Goal: Task Accomplishment & Management: Use online tool/utility

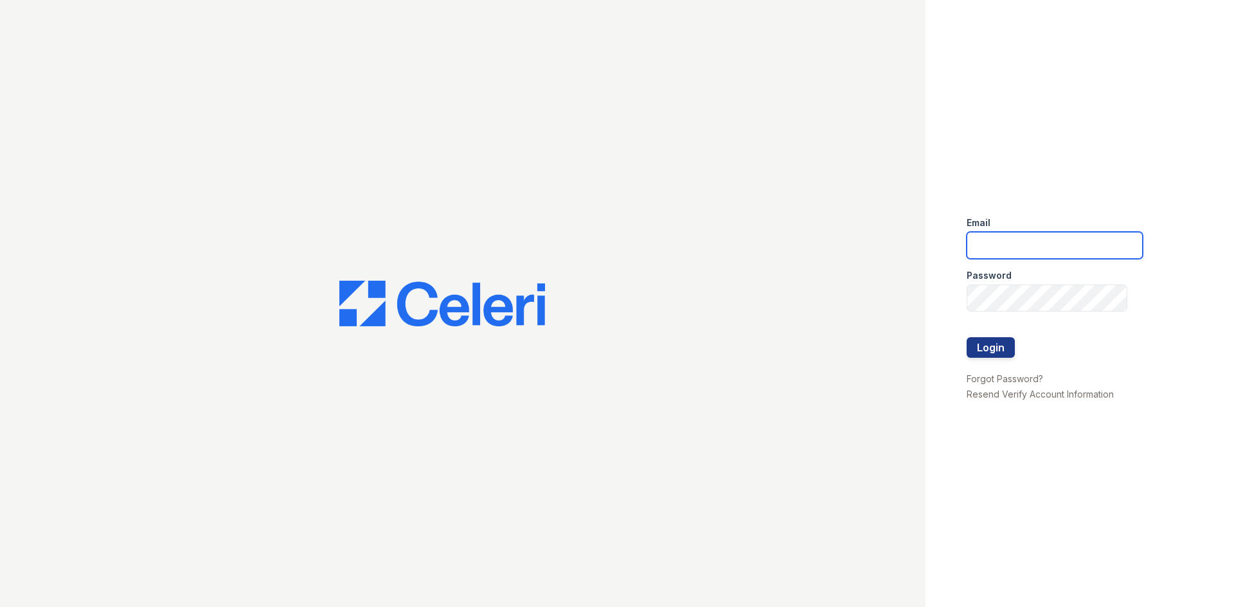
click at [1016, 243] on input "email" at bounding box center [1054, 245] width 176 height 27
type input "Aris.owens@trinity-pm.com"
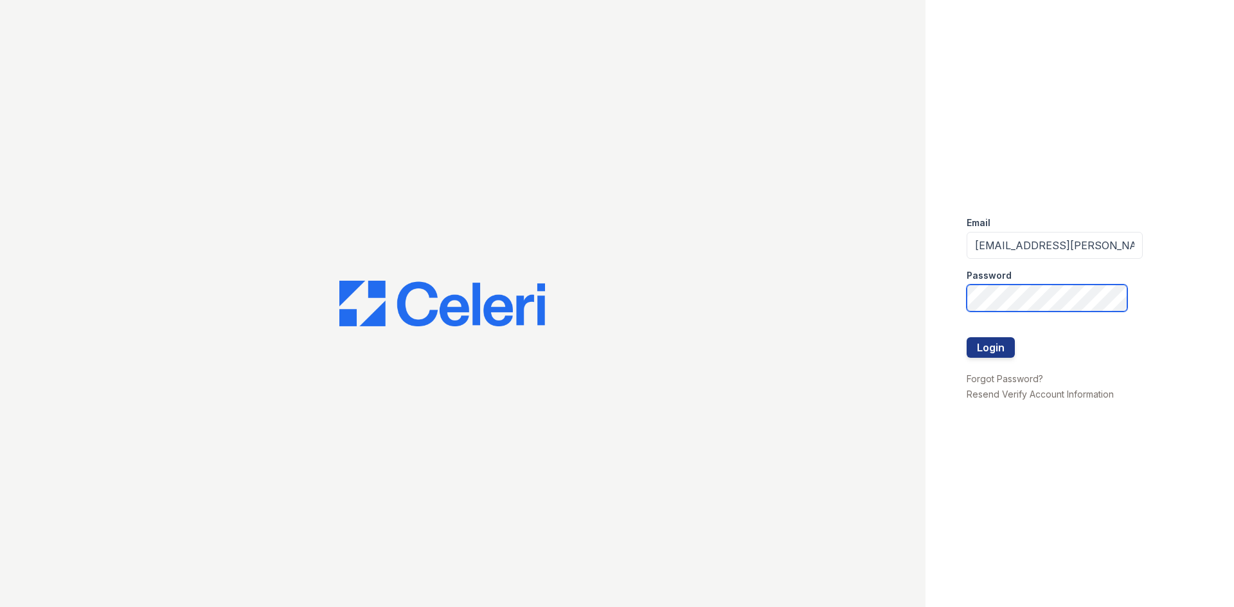
click at [966, 337] on button "Login" at bounding box center [990, 347] width 48 height 21
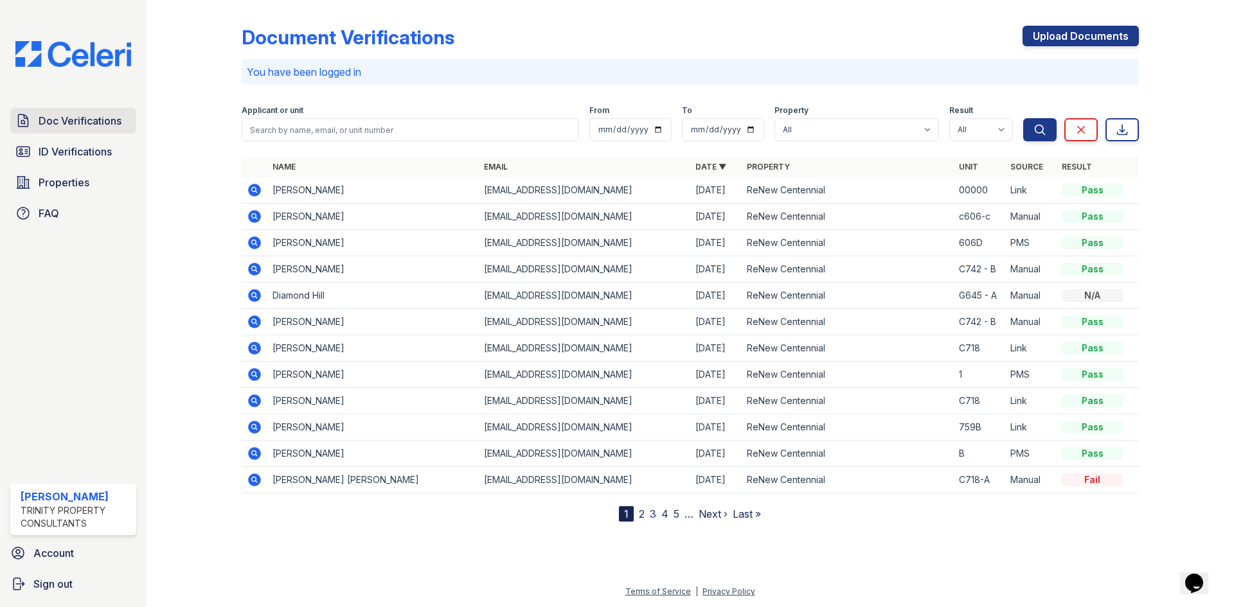
click at [107, 118] on span "Doc Verifications" at bounding box center [80, 120] width 83 height 15
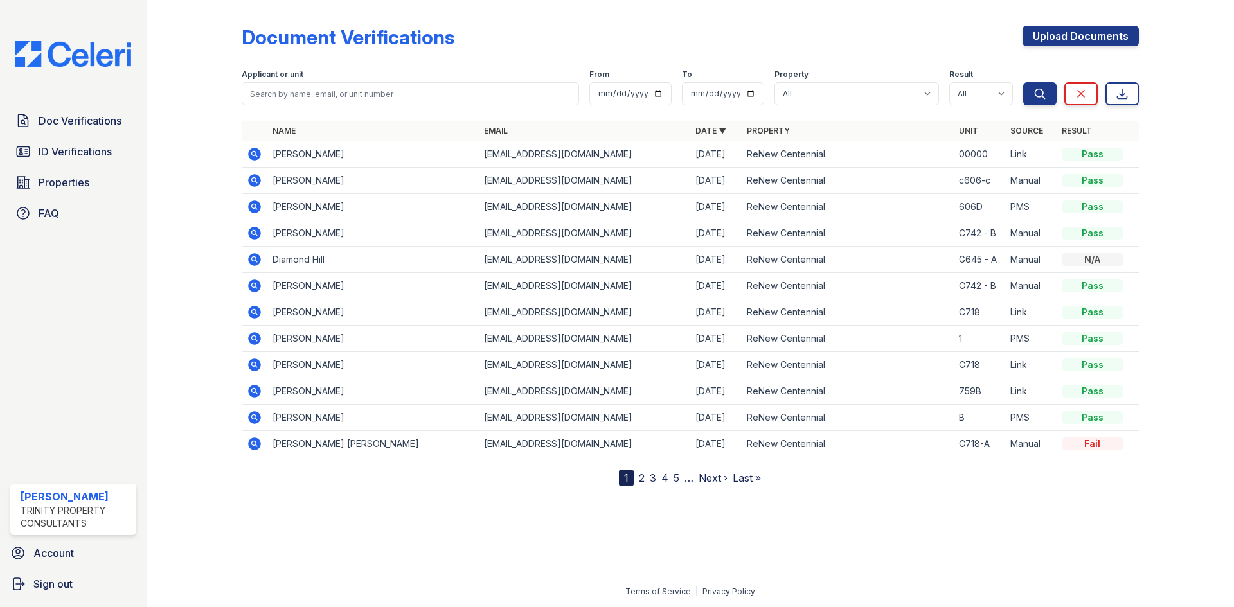
click at [486, 562] on div at bounding box center [690, 545] width 1046 height 78
